Goal: Task Accomplishment & Management: Manage account settings

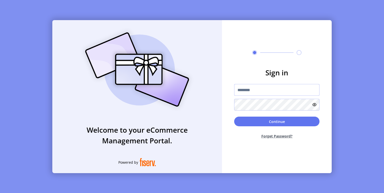
click at [274, 90] on input "text" at bounding box center [276, 90] width 85 height 12
click at [239, 61] on div "Sign in Continue Forget Password?" at bounding box center [277, 96] width 110 height 153
click at [257, 94] on input "text" at bounding box center [276, 90] width 85 height 12
click at [268, 92] on input "text" at bounding box center [276, 90] width 85 height 12
click at [265, 88] on input "text" at bounding box center [276, 90] width 85 height 12
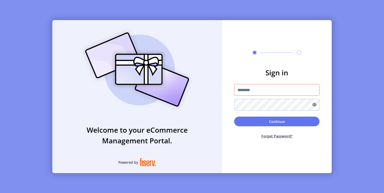
click at [107, 82] on img at bounding box center [136, 69] width 119 height 85
click at [259, 92] on input "text" at bounding box center [276, 90] width 85 height 12
click at [241, 74] on h3 "Sign in" at bounding box center [276, 72] width 85 height 11
